Goal: Register for event/course

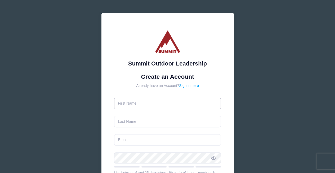
click at [139, 104] on input "text" at bounding box center [167, 103] width 107 height 11
type input "[PERSON_NAME]"
type input "[EMAIL_ADDRESS][DOMAIN_NAME]"
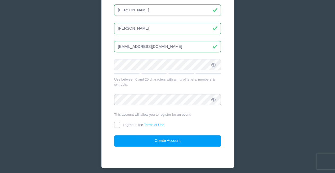
scroll to position [94, 0]
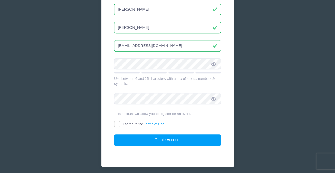
drag, startPoint x: 151, startPoint y: 144, endPoint x: 258, endPoint y: 51, distance: 141.9
click at [258, 52] on keeper-draggable-element at bounding box center [261, 92] width 85 height 80
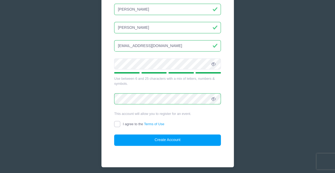
click at [119, 123] on input "I agree to the Terms of Use" at bounding box center [117, 124] width 6 height 6
checkbox input "true"
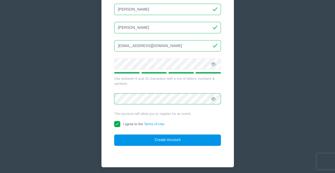
click at [170, 139] on button "Create Account" at bounding box center [167, 140] width 107 height 11
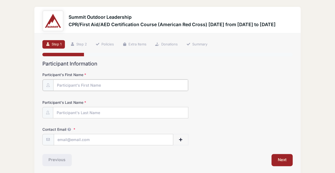
click at [73, 87] on input "Participant's First Name" at bounding box center [120, 85] width 135 height 11
type input "[PERSON_NAME]"
type input "[EMAIL_ADDRESS][DOMAIN_NAME]"
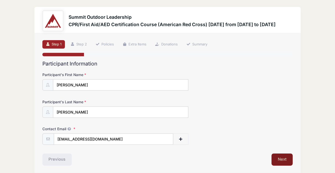
click at [283, 161] on button "Next" at bounding box center [281, 160] width 21 height 12
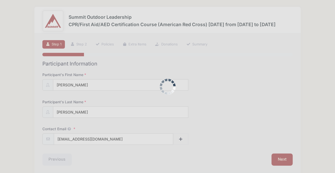
click at [283, 158] on div at bounding box center [167, 86] width 335 height 173
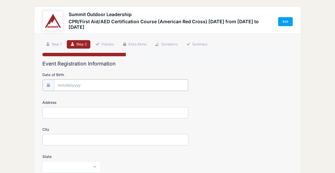
click at [83, 85] on input "Date of Birth" at bounding box center [121, 85] width 134 height 11
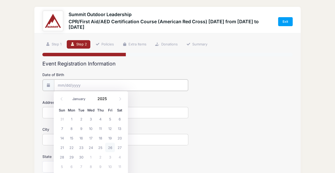
click at [71, 89] on input "Date of Birth" at bounding box center [121, 85] width 134 height 11
click at [62, 85] on input "Date of Birth" at bounding box center [121, 85] width 134 height 11
click at [109, 97] on span at bounding box center [110, 97] width 4 height 4
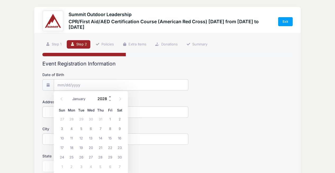
click at [109, 97] on span at bounding box center [110, 97] width 4 height 4
click at [110, 100] on span at bounding box center [110, 101] width 4 height 4
type input "2028"
drag, startPoint x: 110, startPoint y: 100, endPoint x: 84, endPoint y: 100, distance: 25.9
click at [84, 100] on select "January February March April May June July August September October November De…" at bounding box center [82, 99] width 24 height 7
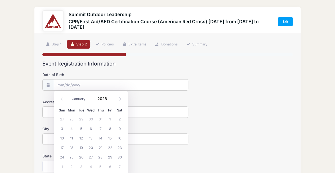
select select "6"
click at [70, 96] on select "January February March April May June July August September October November De…" at bounding box center [82, 99] width 24 height 7
click at [110, 96] on span at bounding box center [110, 97] width 4 height 4
click at [108, 100] on span at bounding box center [110, 101] width 4 height 4
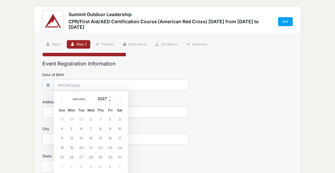
click at [110, 101] on span at bounding box center [110, 101] width 4 height 4
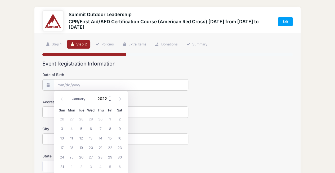
click at [110, 101] on span at bounding box center [110, 101] width 4 height 4
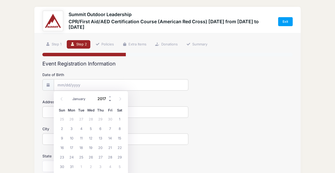
click at [110, 101] on span at bounding box center [110, 101] width 4 height 4
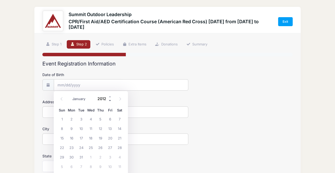
click at [110, 101] on span at bounding box center [110, 101] width 4 height 4
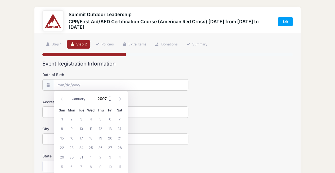
click at [110, 101] on span at bounding box center [110, 101] width 4 height 4
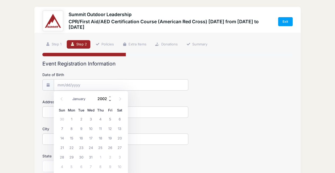
click at [110, 101] on span at bounding box center [110, 101] width 4 height 4
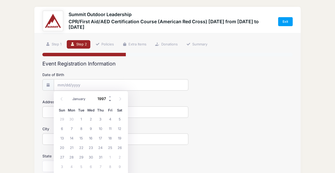
click at [110, 101] on span at bounding box center [110, 101] width 4 height 4
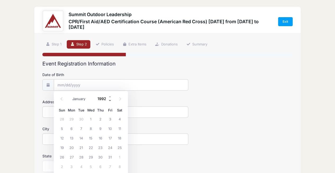
click at [110, 101] on span at bounding box center [110, 101] width 4 height 4
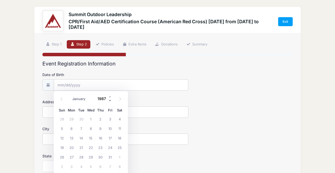
click at [110, 101] on span at bounding box center [110, 101] width 4 height 4
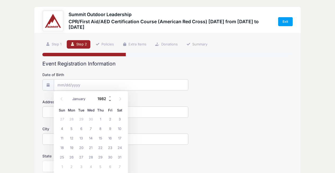
click at [110, 101] on span at bounding box center [110, 101] width 4 height 4
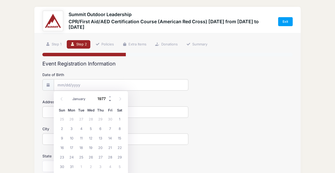
click at [110, 101] on span at bounding box center [110, 101] width 4 height 4
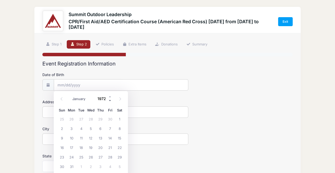
click at [110, 101] on span at bounding box center [110, 101] width 4 height 4
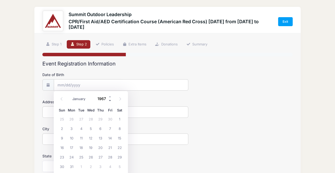
click at [110, 101] on span at bounding box center [110, 101] width 4 height 4
type input "1966"
click at [111, 157] on span "29" at bounding box center [110, 157] width 10 height 10
type input "07/29/1966"
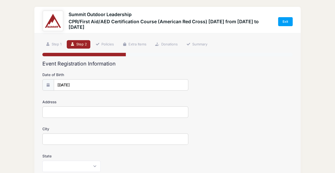
click at [76, 112] on input "Address" at bounding box center [115, 112] width 146 height 11
type input "182 Crosswater Lane"
type input "Dripping Springs"
select select "TX"
type input "78620"
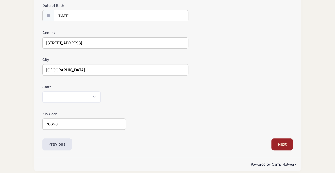
scroll to position [73, 0]
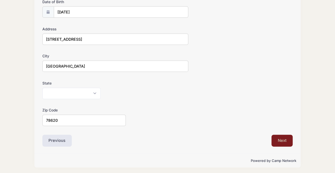
click at [283, 139] on button "Next" at bounding box center [281, 141] width 21 height 12
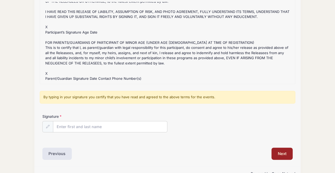
scroll to position [75, 0]
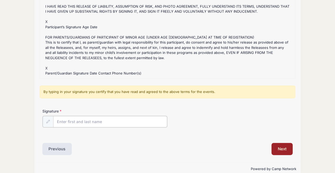
click at [81, 120] on input "Signature" at bounding box center [110, 121] width 114 height 11
type input "Cynthia Kinnas"
click at [284, 149] on button "Next" at bounding box center [281, 149] width 21 height 12
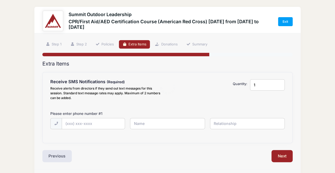
scroll to position [0, 0]
click at [90, 124] on input "text" at bounding box center [93, 124] width 63 height 11
type input "(512) 773-6217"
click at [152, 126] on input "text" at bounding box center [167, 123] width 75 height 11
type input "Cynthia Kinnas"
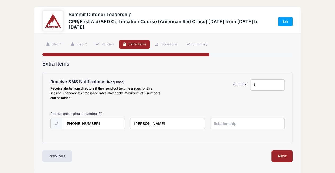
click at [235, 124] on input "text" at bounding box center [247, 123] width 75 height 11
type input "self"
click at [282, 158] on button "Next" at bounding box center [281, 156] width 21 height 12
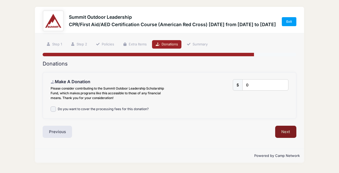
click at [286, 134] on button "Next" at bounding box center [285, 132] width 21 height 12
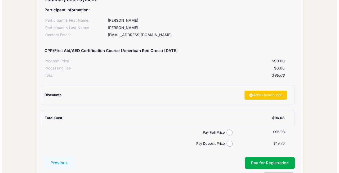
scroll to position [71, 0]
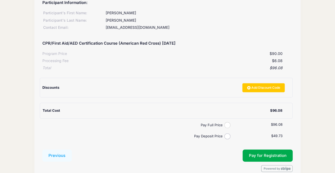
click at [225, 125] on input "Pay Full Price" at bounding box center [227, 125] width 6 height 6
radio input "true"
click at [259, 155] on button "Pay for Registration" at bounding box center [267, 156] width 50 height 12
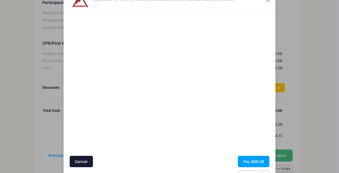
scroll to position [39, 0]
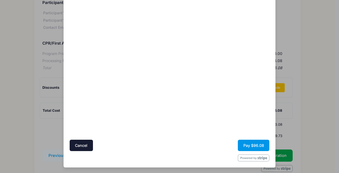
click at [253, 145] on button "Pay $96.08" at bounding box center [253, 145] width 31 height 11
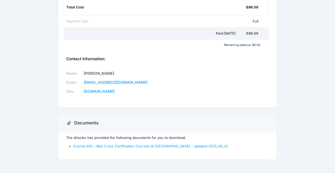
scroll to position [105, 0]
